Goal: Check status: Check status

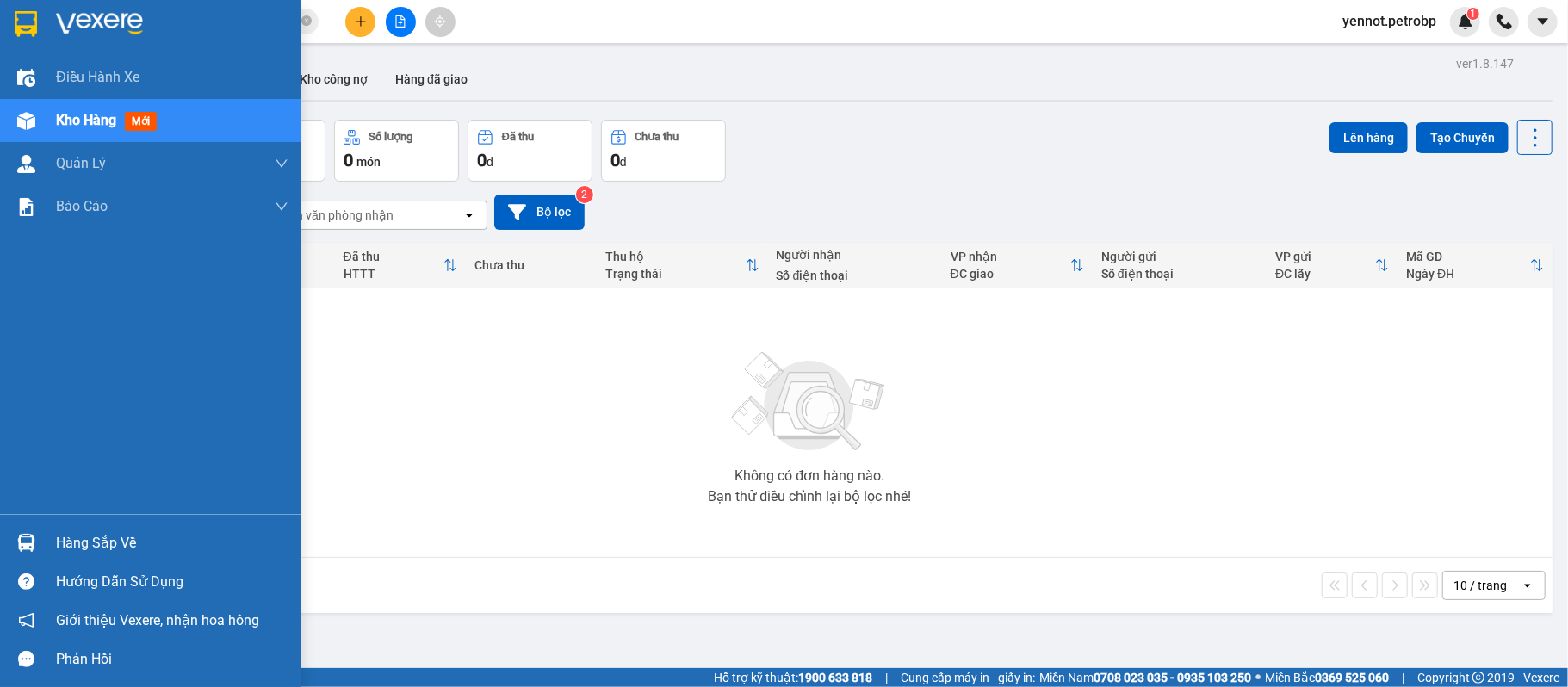
click at [45, 538] on div "Hàng sắp về" at bounding box center [151, 543] width 302 height 38
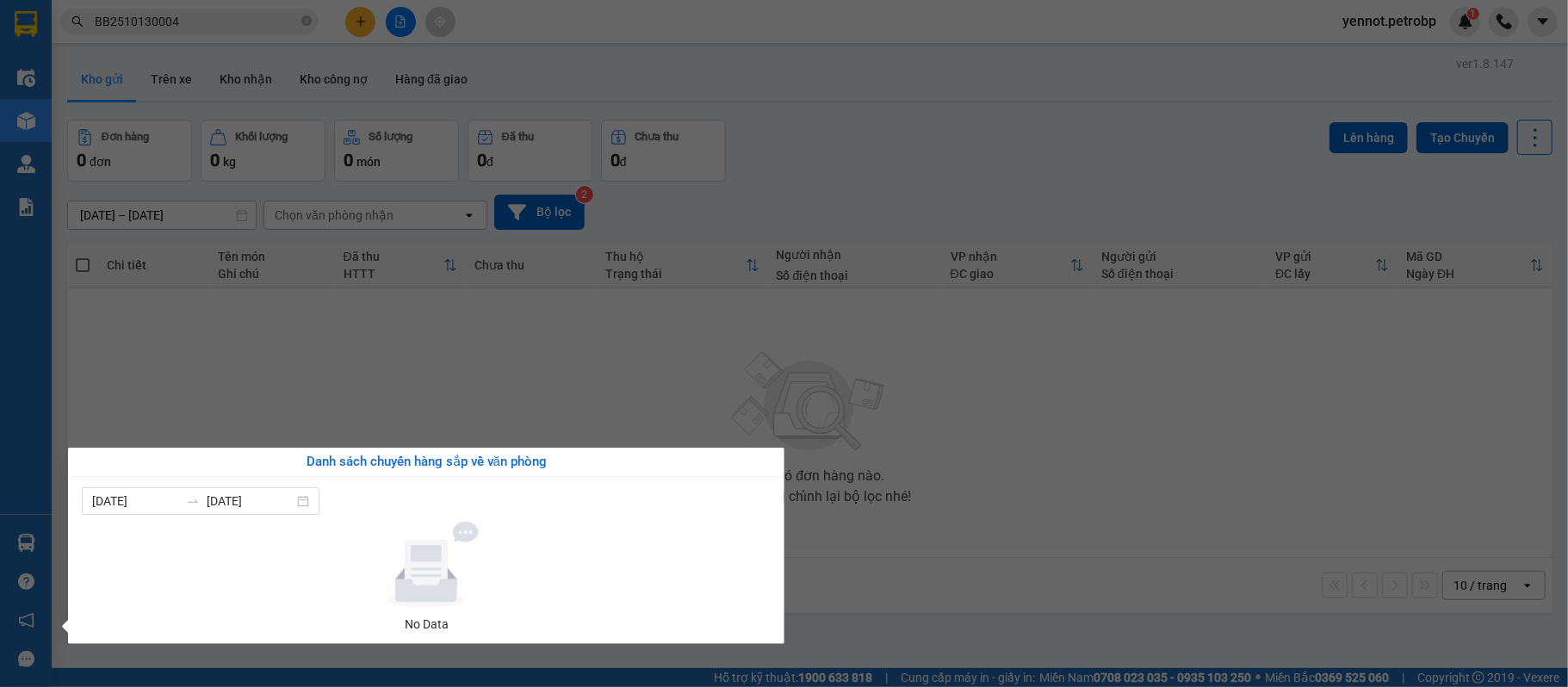
click at [986, 431] on section "Kết quả tìm kiếm ( 1 ) Bộ lọc Mã ĐH Trạng thái Món hàng Tổng cước Chưa cước Ngư…" at bounding box center [784, 344] width 1568 height 687
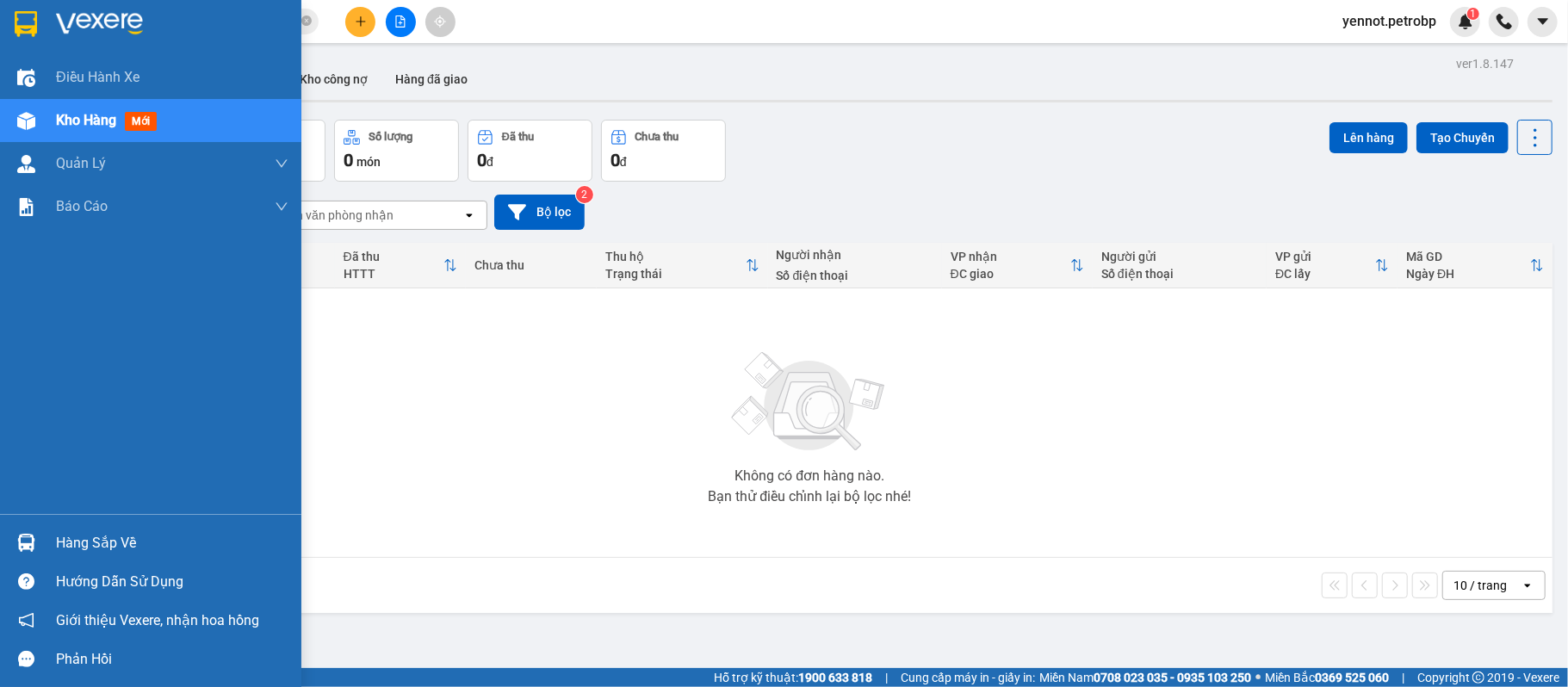
click at [35, 531] on div at bounding box center [26, 543] width 30 height 30
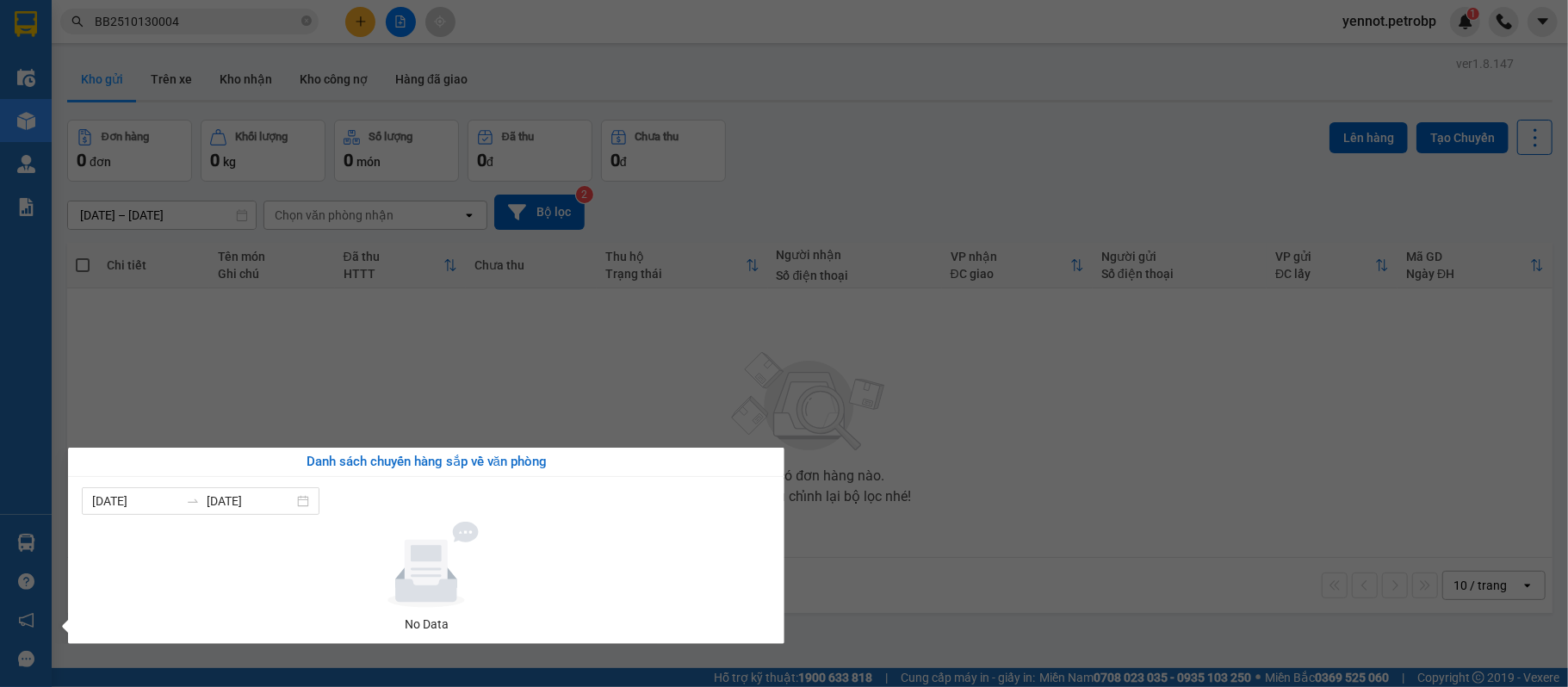
click at [917, 461] on section "Kết quả tìm kiếm ( 1 ) Bộ lọc Mã ĐH Trạng thái Món hàng Tổng cước Chưa cước Ngư…" at bounding box center [784, 344] width 1568 height 687
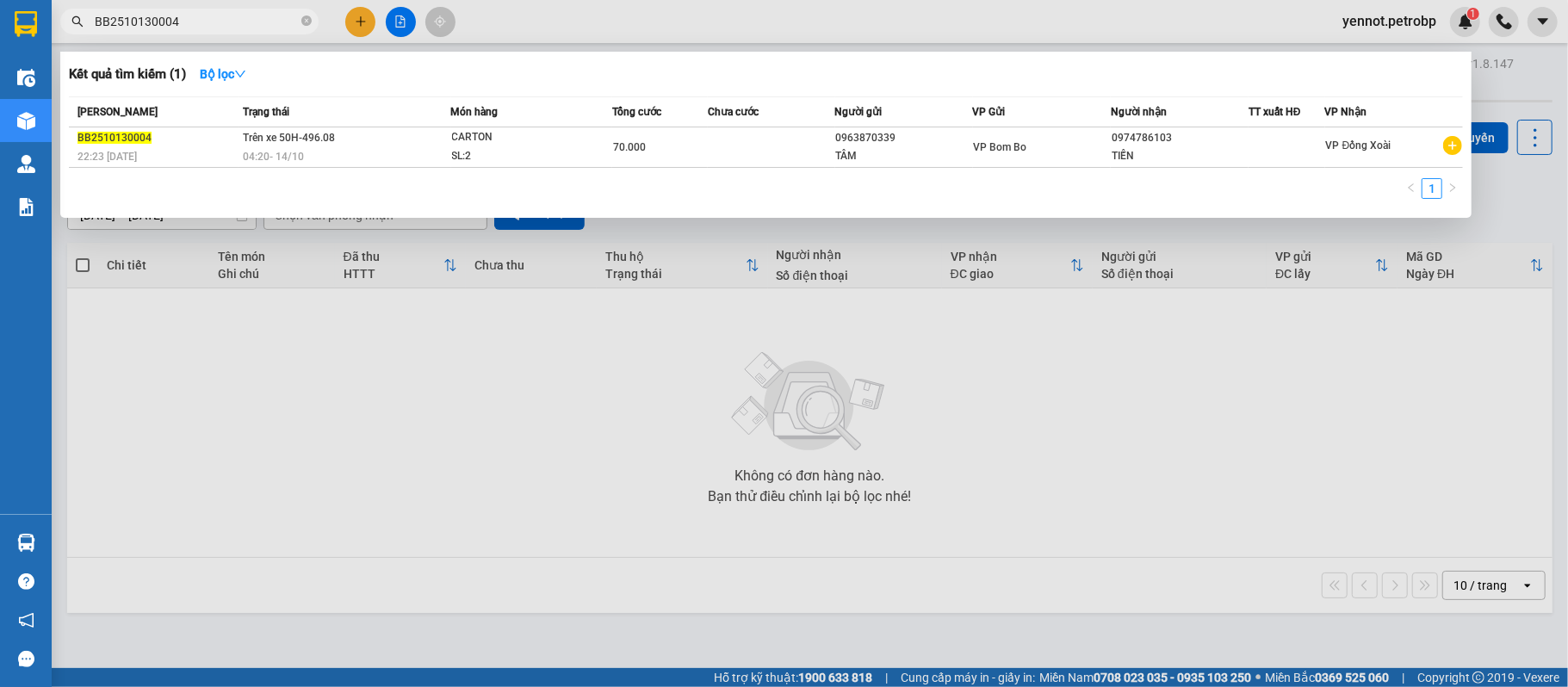
click at [286, 17] on input "BB2510130004" at bounding box center [196, 21] width 203 height 19
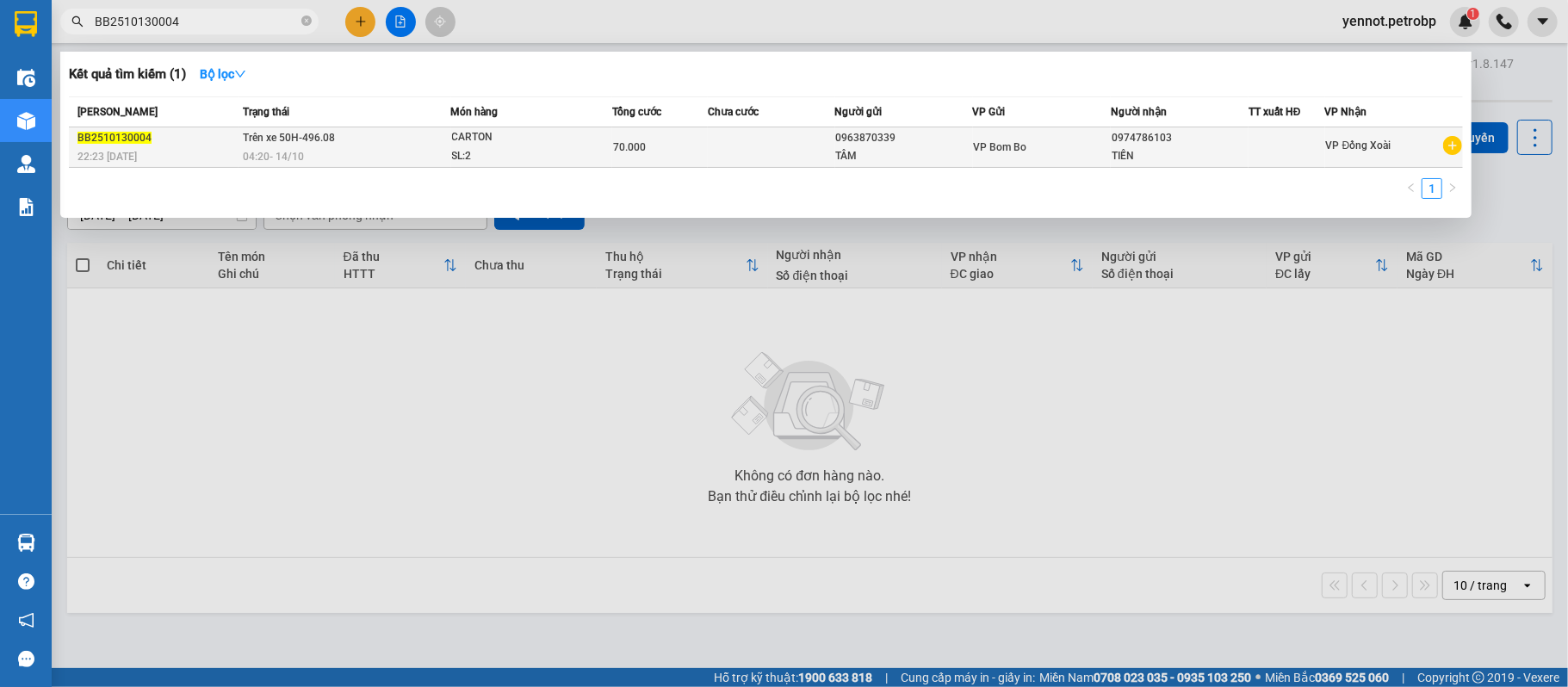
click at [397, 153] on div "04:20 [DATE]" at bounding box center [346, 156] width 207 height 19
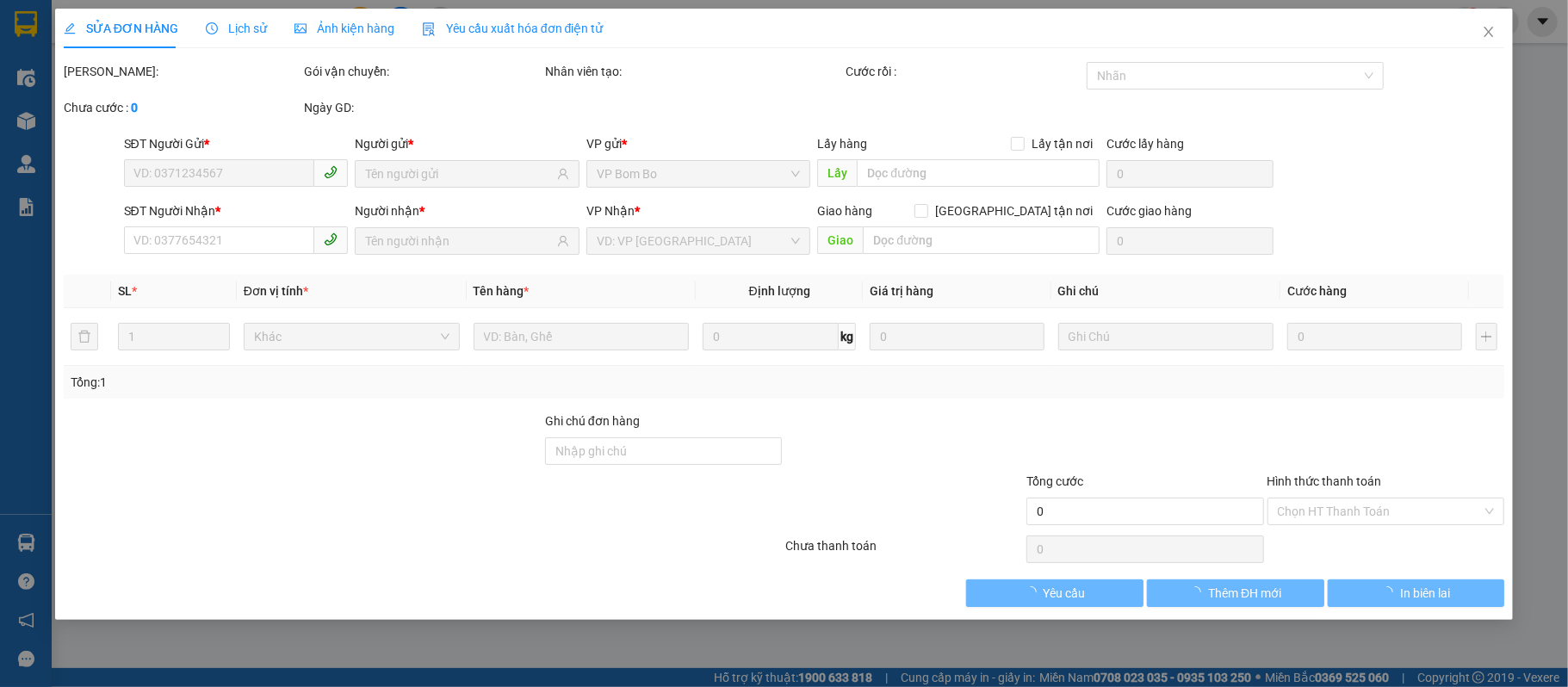
type input "0963870339"
type input "0974786103"
type input "70.000"
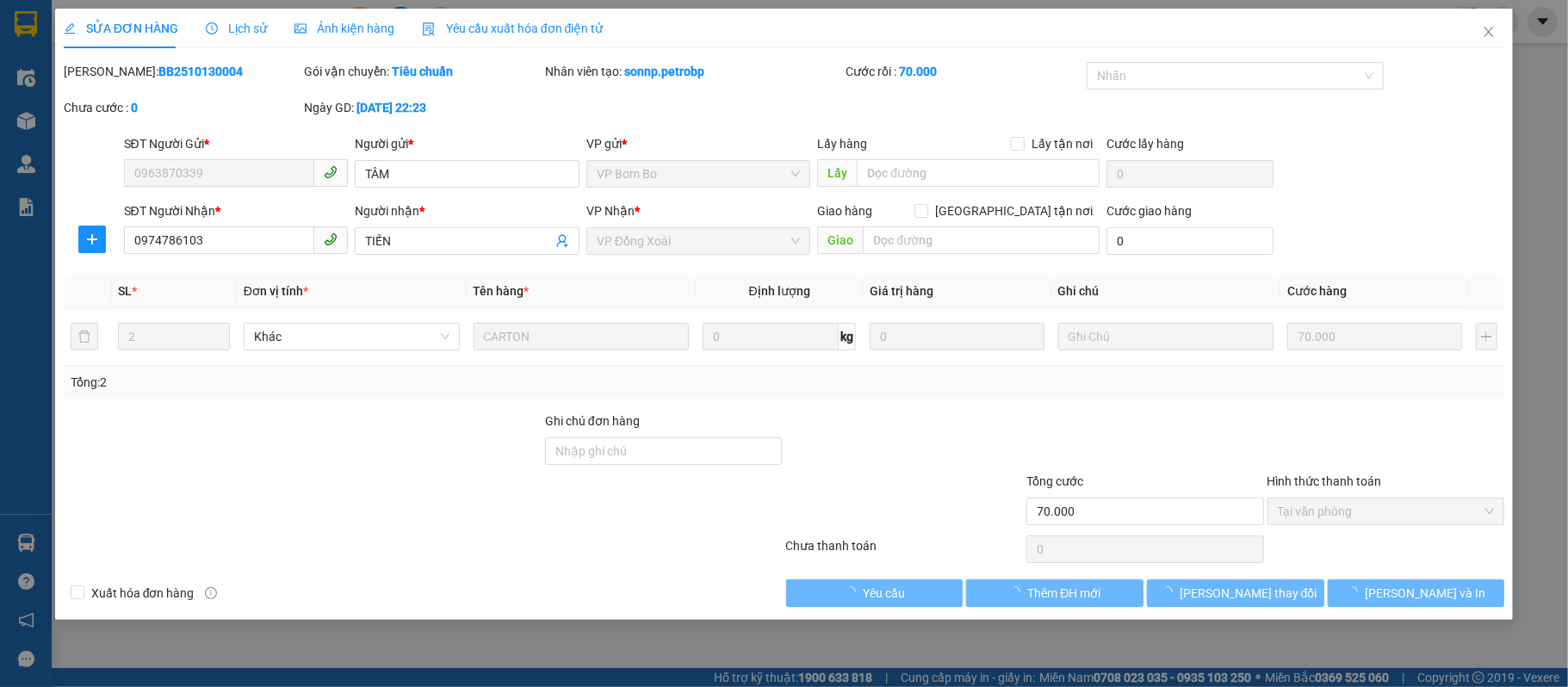
click at [238, 22] on span "Lịch sử" at bounding box center [236, 28] width 61 height 14
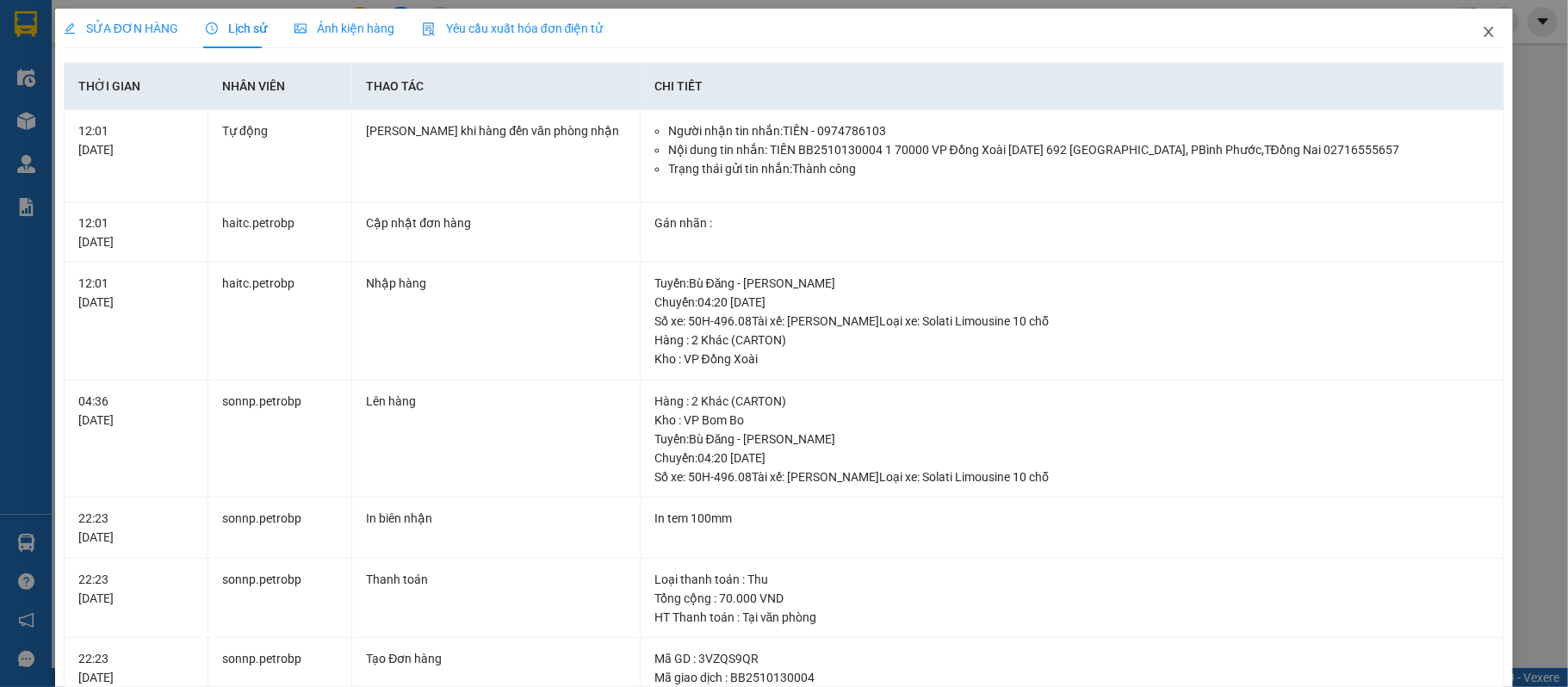
click at [1482, 27] on icon "close" at bounding box center [1489, 31] width 14 height 14
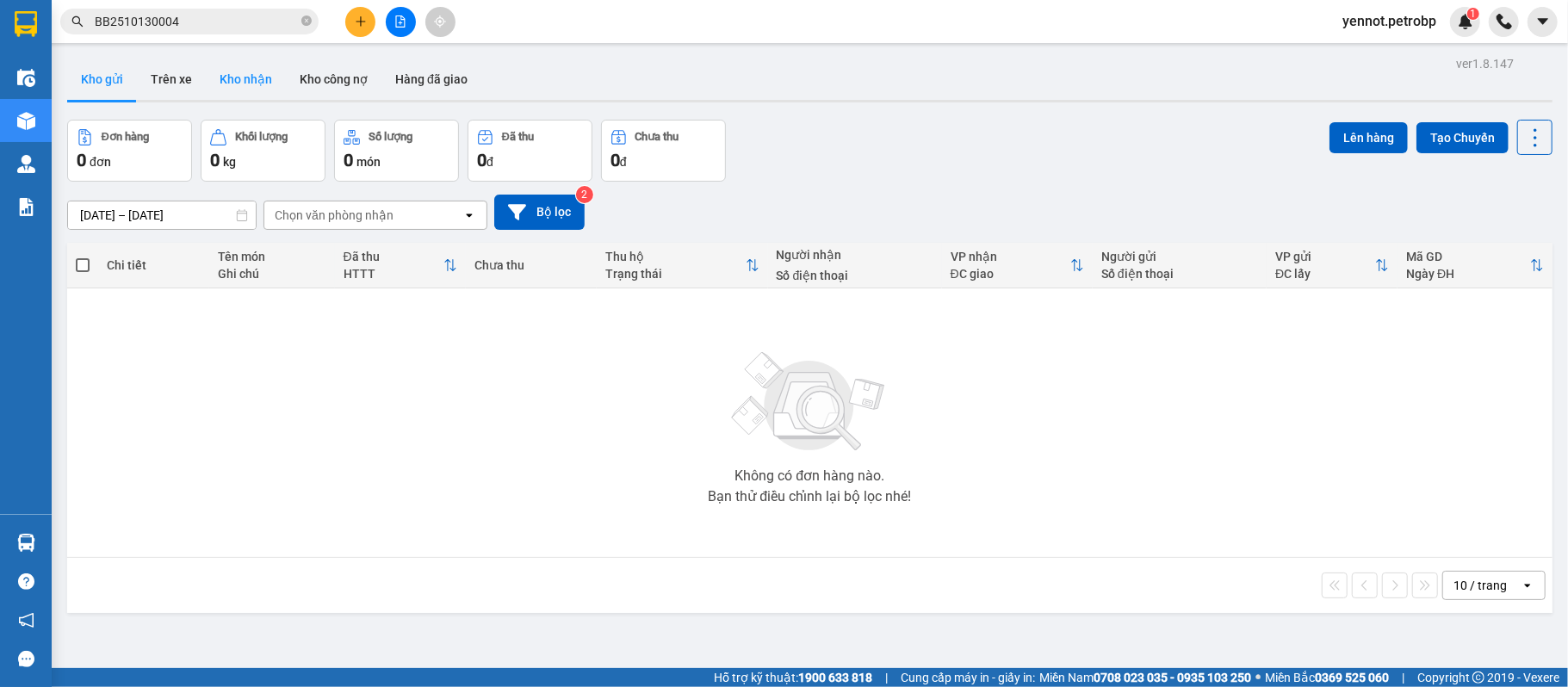
click at [225, 78] on button "Kho nhận" at bounding box center [246, 79] width 80 height 41
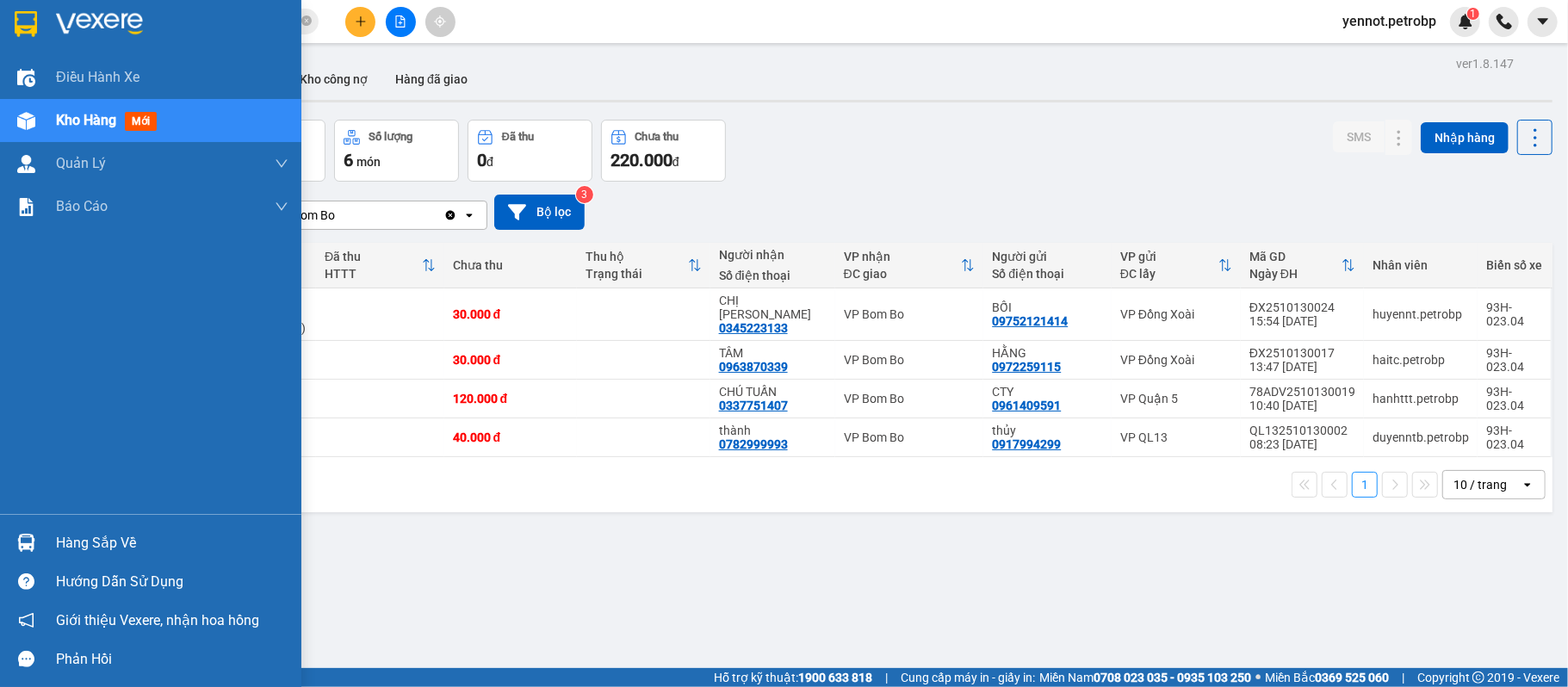
click at [29, 539] on img at bounding box center [26, 543] width 18 height 18
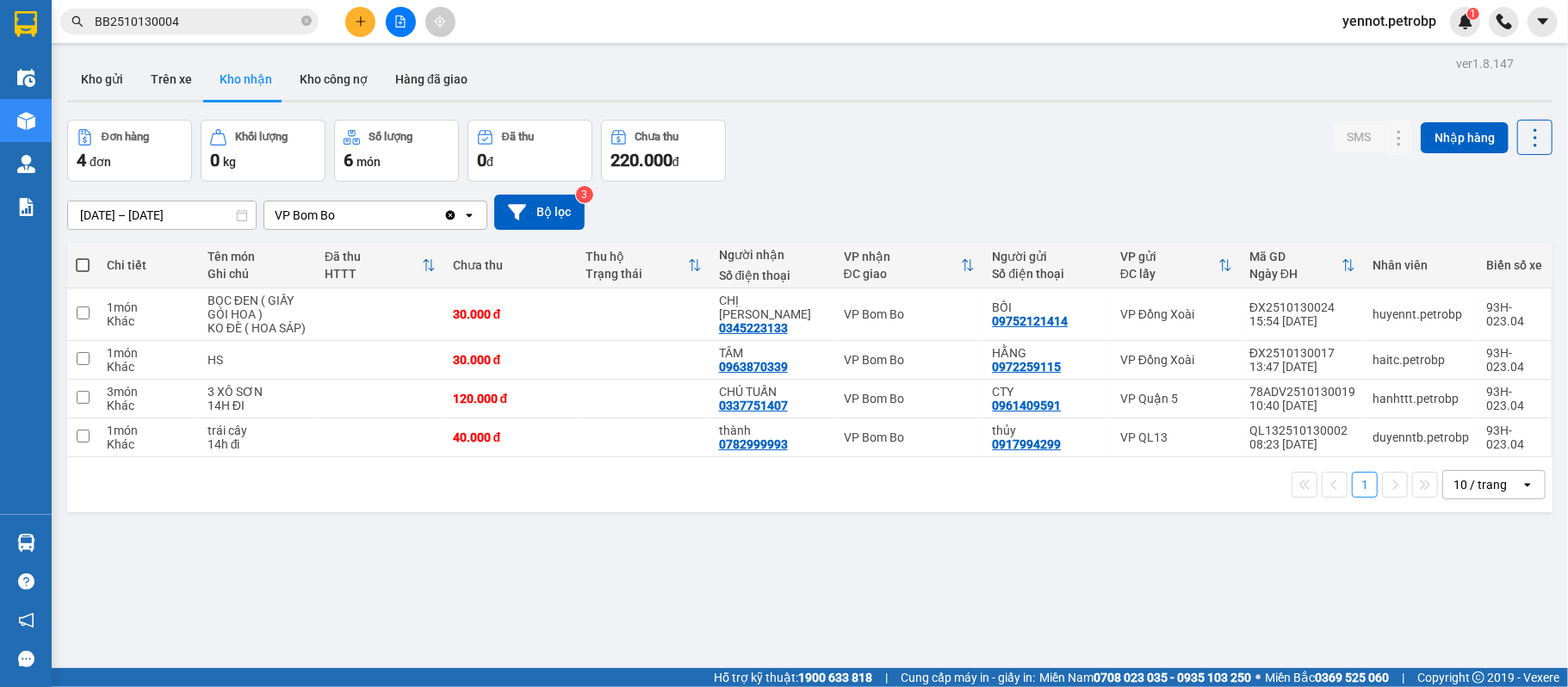
drag, startPoint x: 1007, startPoint y: 552, endPoint x: 417, endPoint y: 153, distance: 712.3
click at [1001, 549] on section "Kết quả tìm kiếm ( 1 ) Bộ lọc Mã ĐH Trạng thái Món hàng Tổng cước Chưa cước Ngư…" at bounding box center [784, 344] width 1568 height 687
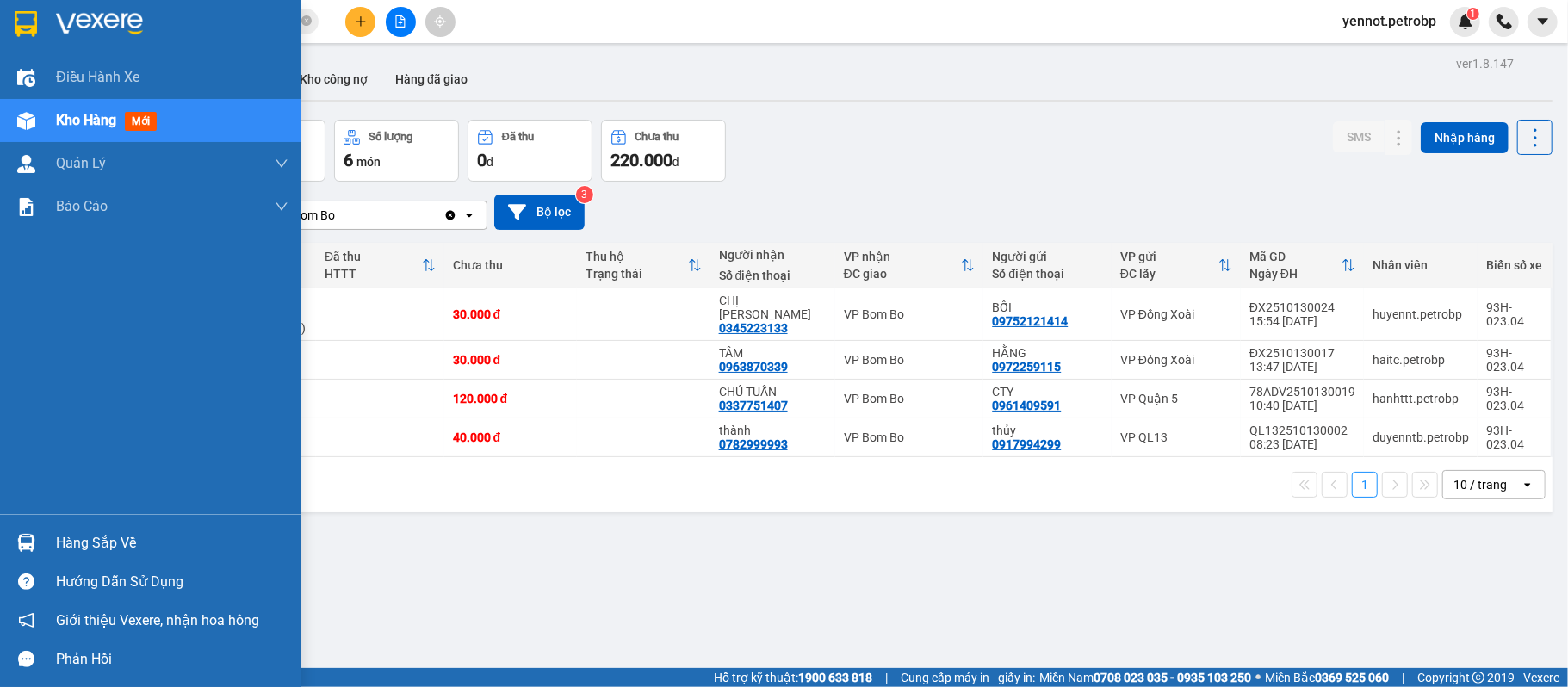
click at [42, 534] on div "Hàng sắp về" at bounding box center [151, 543] width 302 height 38
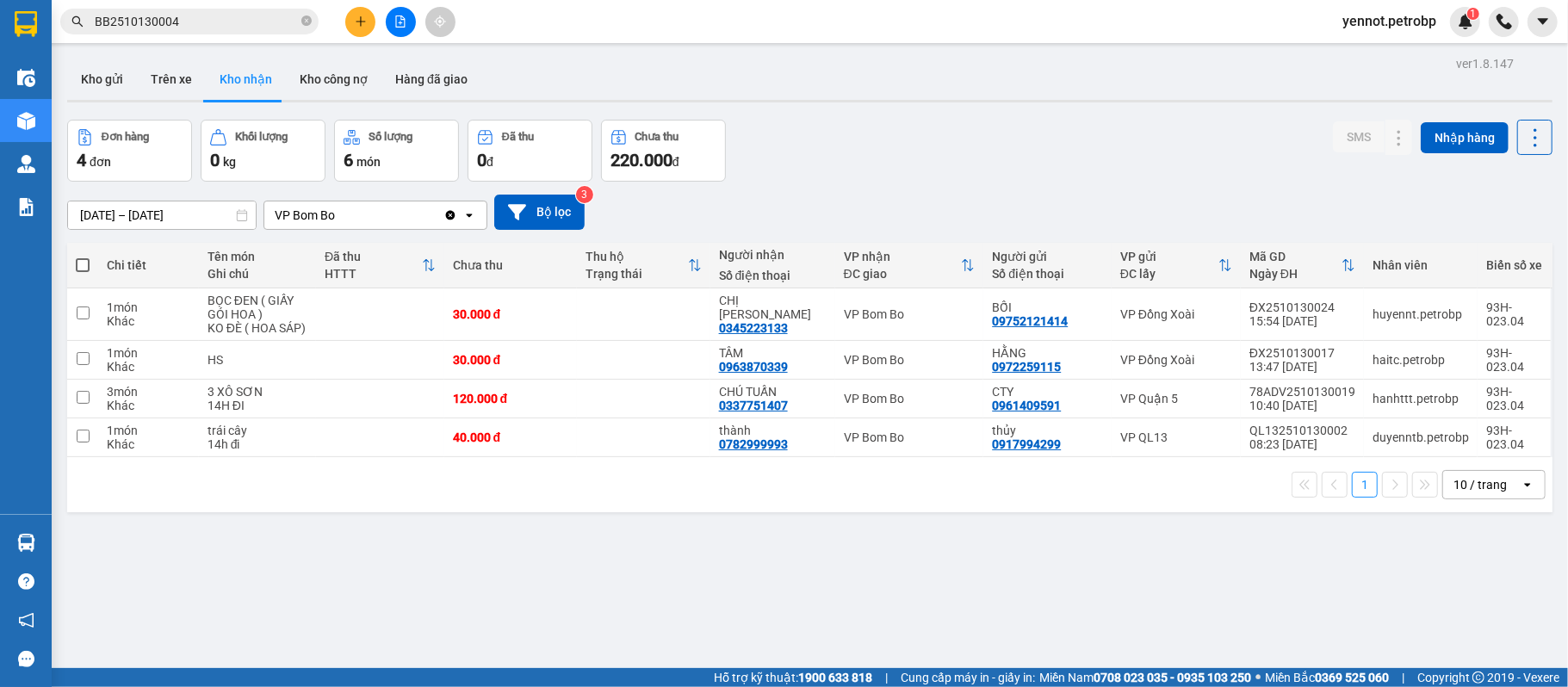
click at [899, 589] on section "Kết quả tìm kiếm ( 1 ) Bộ lọc Mã ĐH Trạng thái Món hàng Tổng cước Chưa cước Ngư…" at bounding box center [784, 344] width 1568 height 687
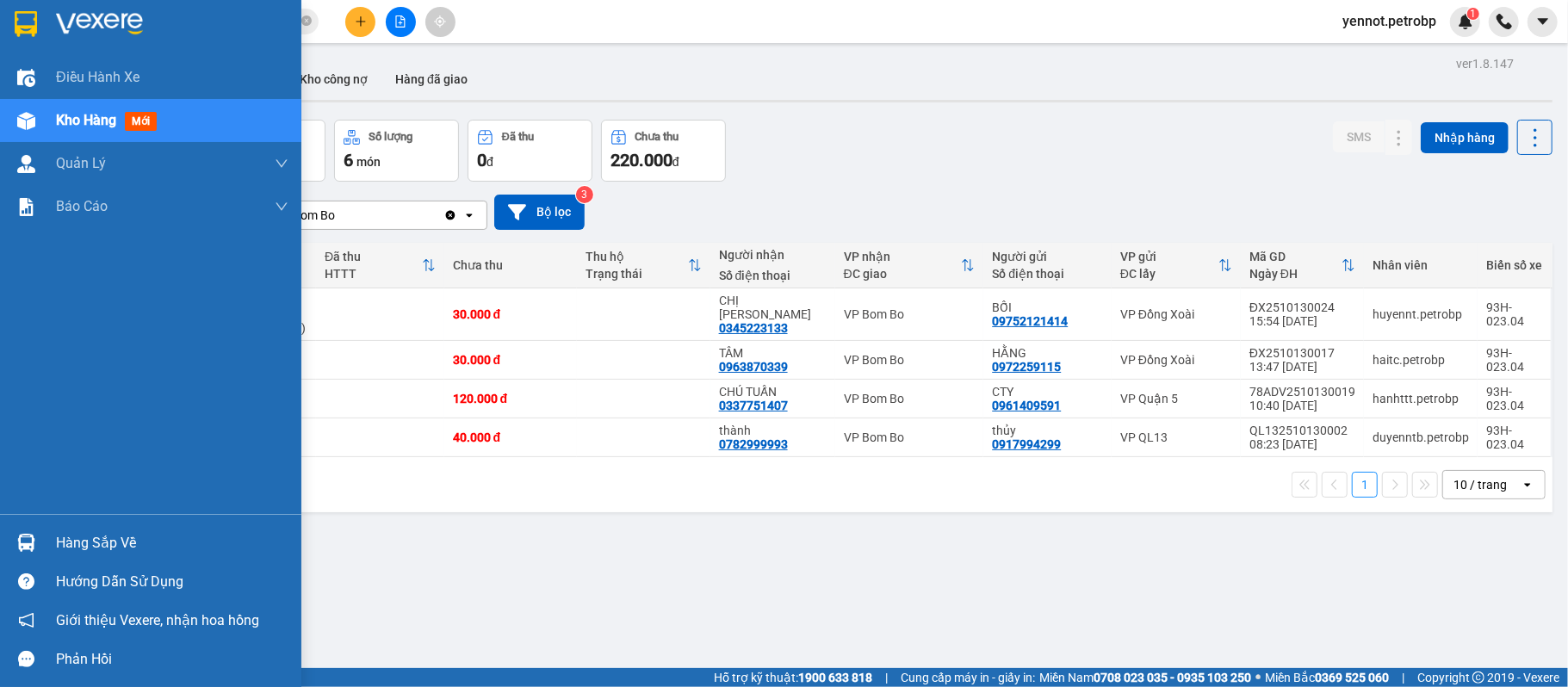
click at [42, 541] on div "Hàng sắp về" at bounding box center [151, 543] width 302 height 38
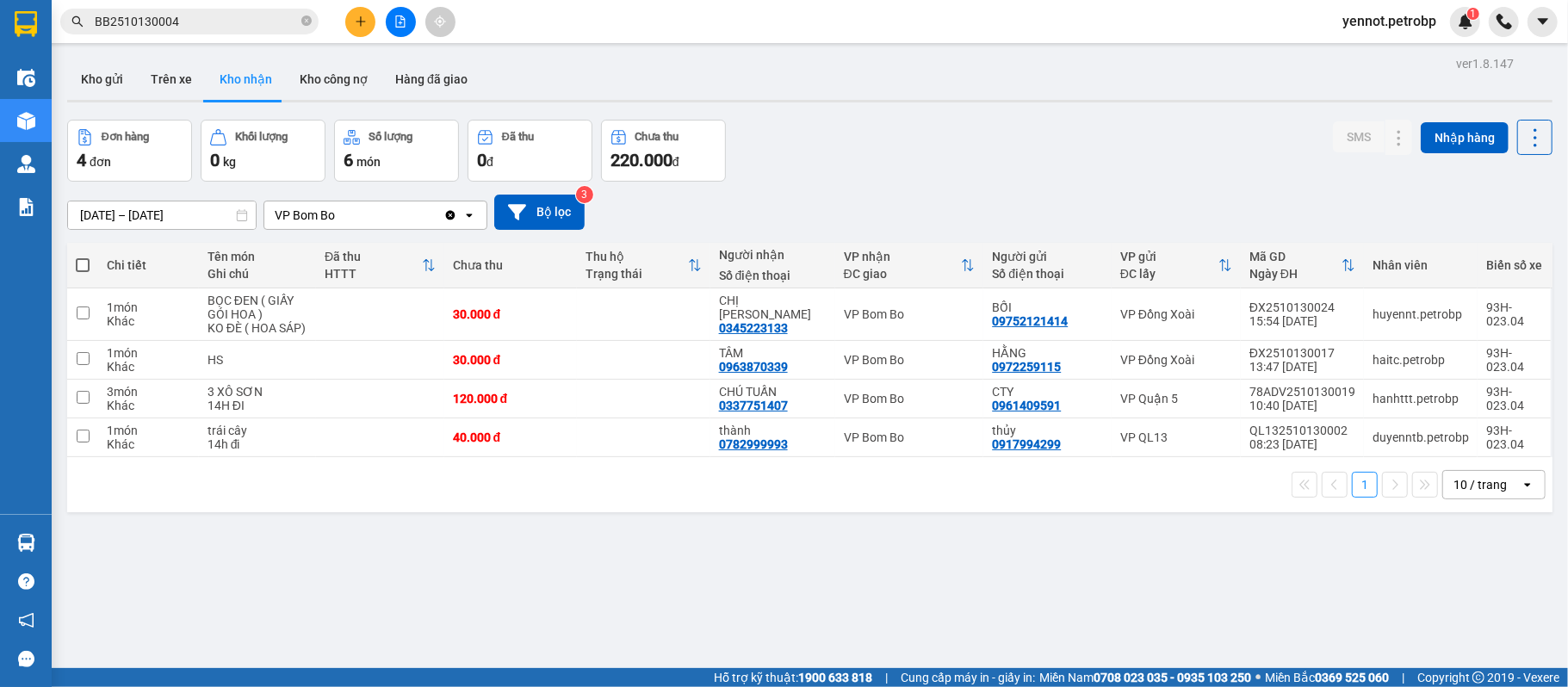
click at [948, 583] on section "Kết quả tìm kiếm ( 1 ) Bộ lọc Mã ĐH Trạng thái Món hàng Tổng cước Chưa cước Ngư…" at bounding box center [784, 344] width 1568 height 687
